Goal: Information Seeking & Learning: Stay updated

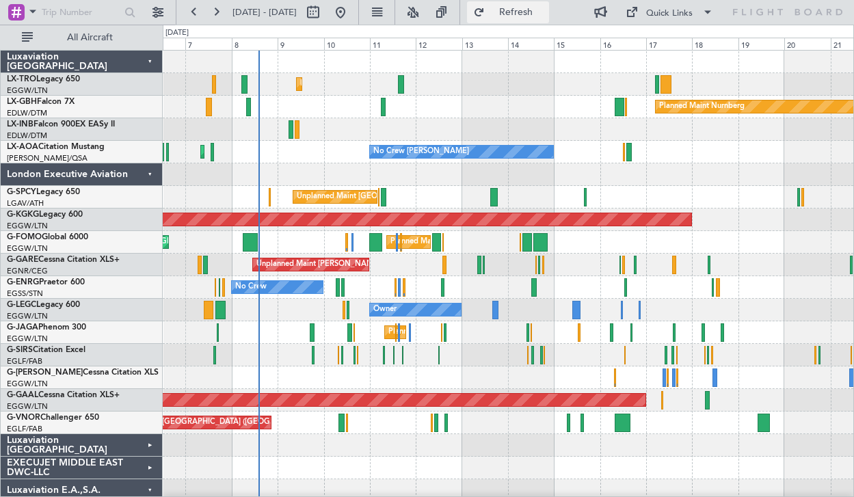
click at [542, 12] on span "Refresh" at bounding box center [515, 13] width 57 height 10
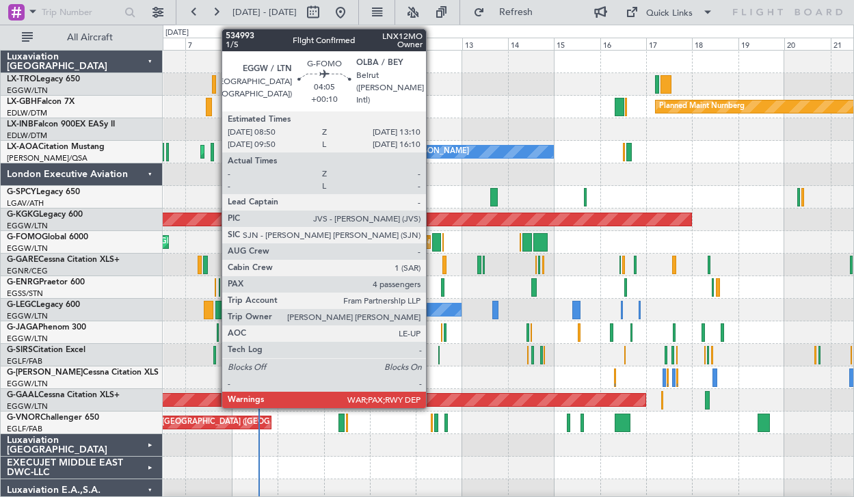
click at [432, 233] on div at bounding box center [436, 242] width 9 height 18
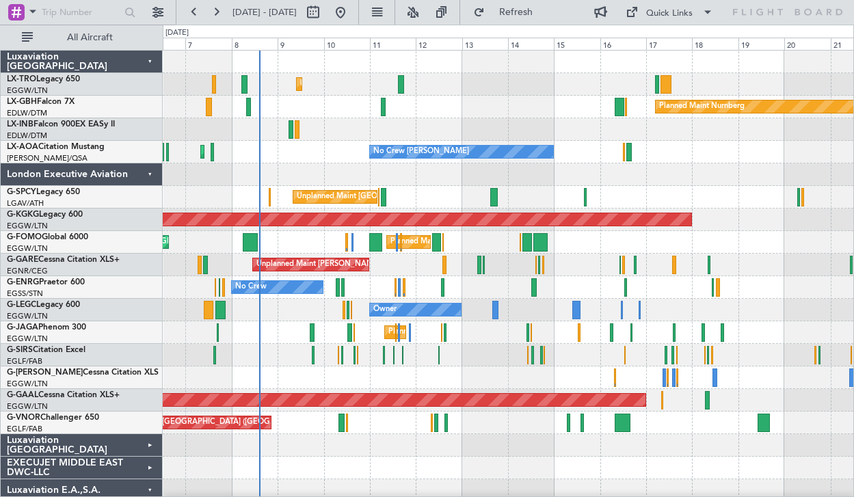
click at [508, 111] on div "Planned Maint Nurnberg Planned Maint Dubai (Dubai Intl)" at bounding box center [508, 107] width 690 height 23
click at [529, 19] on button "Refresh" at bounding box center [508, 12] width 82 height 22
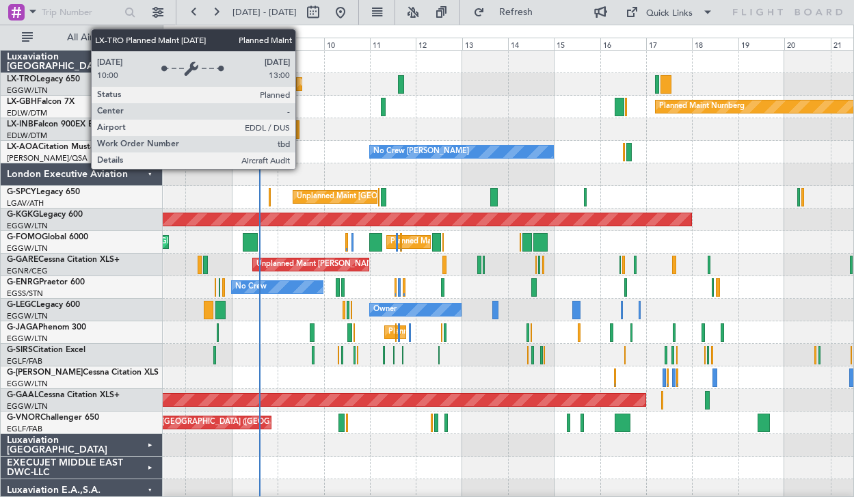
click at [301, 82] on div "Planned Maint Dusseldorf" at bounding box center [299, 84] width 6 height 14
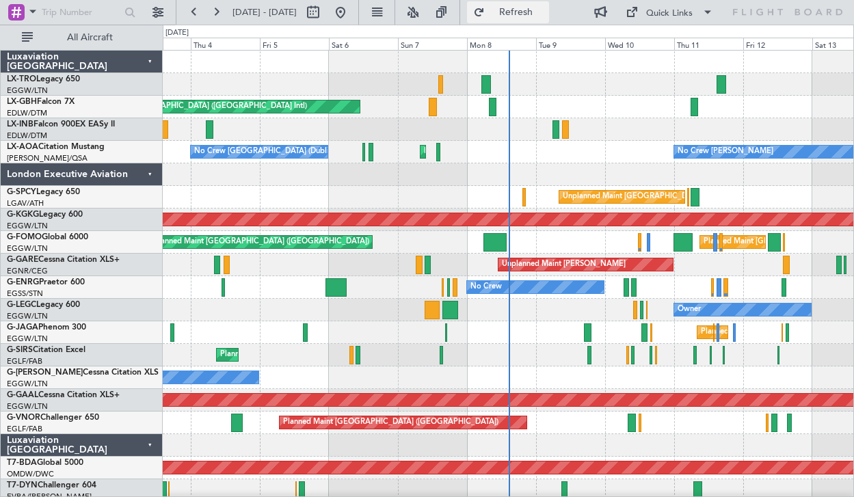
click at [524, 9] on button "Refresh" at bounding box center [508, 12] width 82 height 22
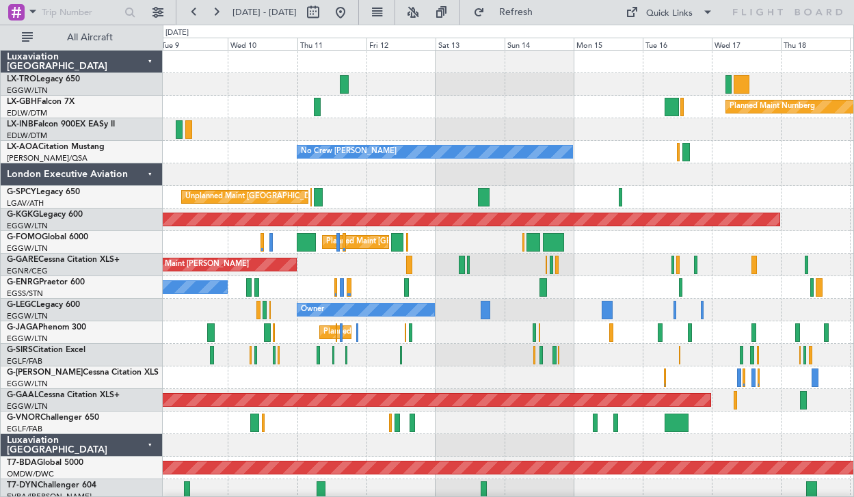
click at [570, 159] on div "No Crew [PERSON_NAME] Planned Maint [GEOGRAPHIC_DATA] ([GEOGRAPHIC_DATA])" at bounding box center [508, 152] width 690 height 23
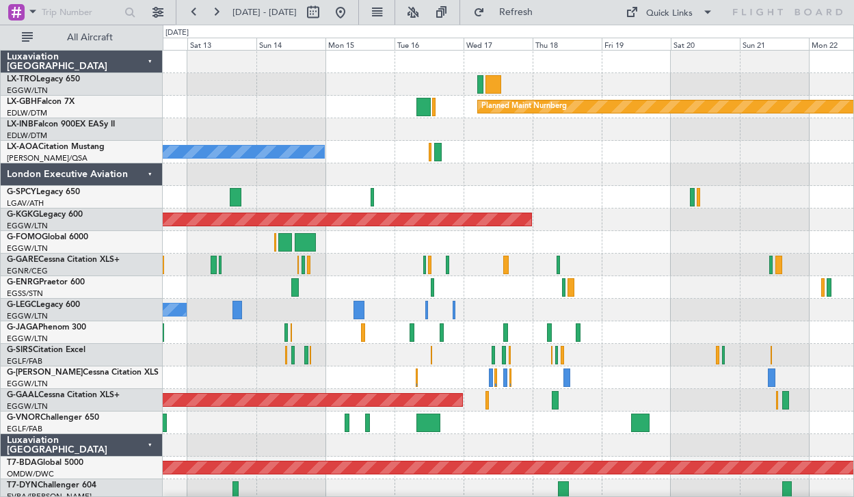
click at [503, 159] on div "No Crew [PERSON_NAME] No Crew Sabadell" at bounding box center [508, 152] width 690 height 23
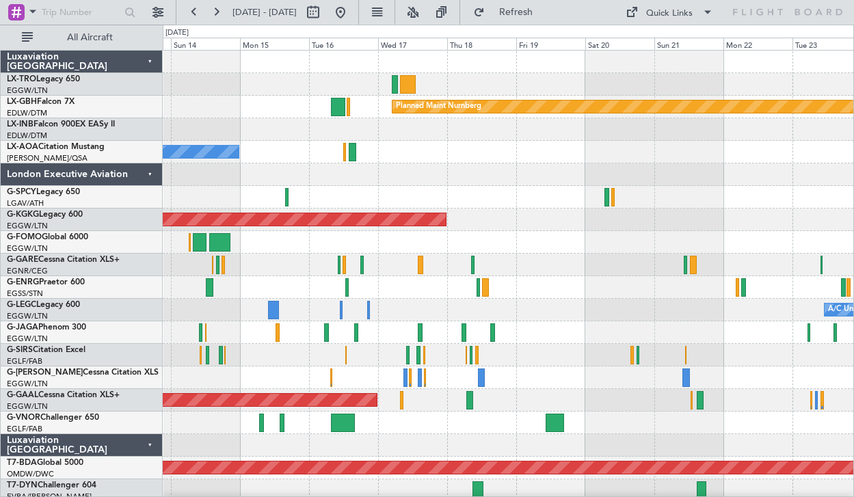
click at [833, 206] on div at bounding box center [508, 197] width 690 height 23
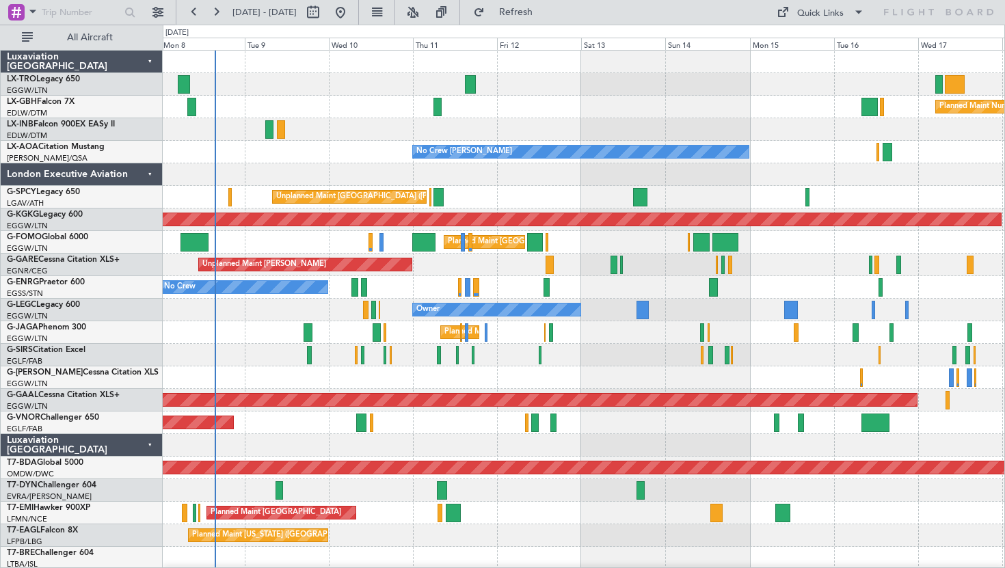
click at [159, 446] on div "Luxaviation [GEOGRAPHIC_DATA]" at bounding box center [82, 445] width 162 height 23
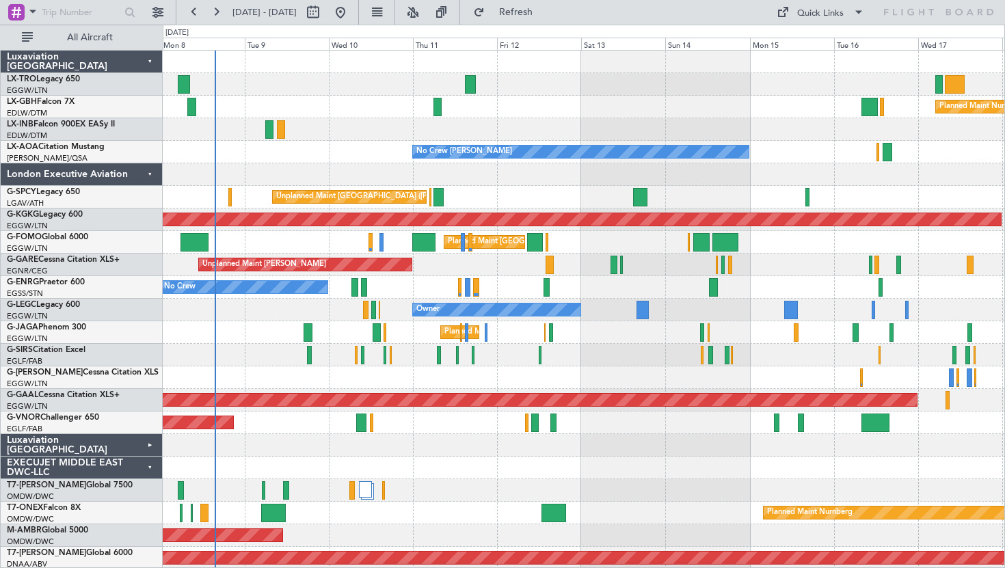
click at [153, 466] on div "EXECUJET MIDDLE EAST DWC-LLC" at bounding box center [82, 468] width 162 height 23
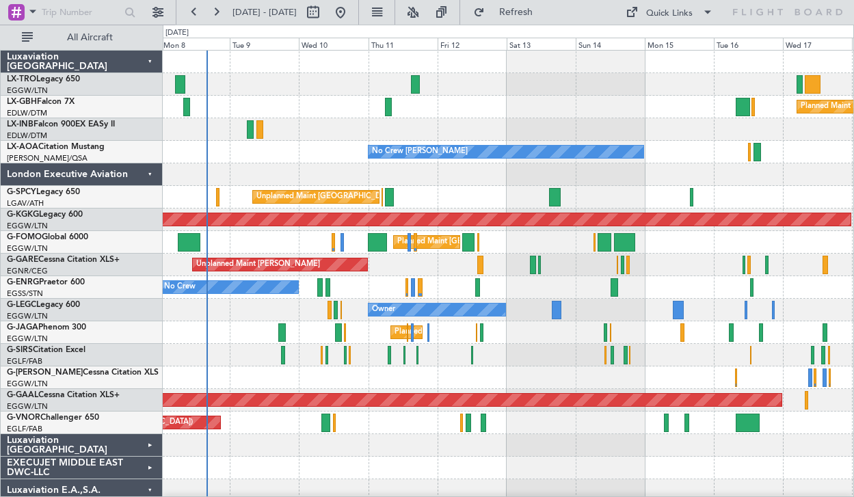
click at [442, 186] on div "Unplanned Maint [GEOGRAPHIC_DATA] ([PERSON_NAME] Intl)" at bounding box center [508, 197] width 690 height 23
